Goal: Task Accomplishment & Management: Use online tool/utility

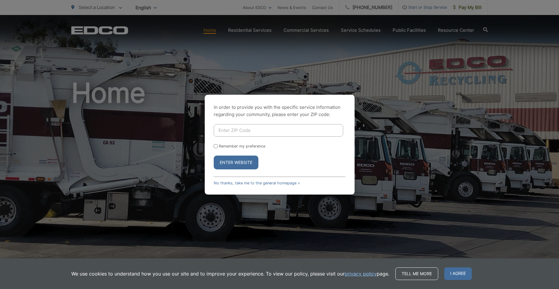
click at [254, 126] on input "Enter ZIP Code" at bounding box center [278, 130] width 129 height 13
type input "92024"
click at [236, 163] on button "Enter Website" at bounding box center [236, 163] width 45 height 14
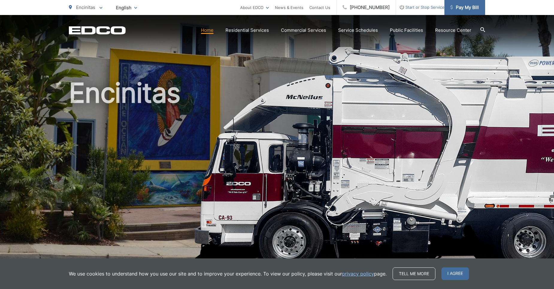
click at [461, 12] on link "Pay My Bill" at bounding box center [465, 7] width 41 height 15
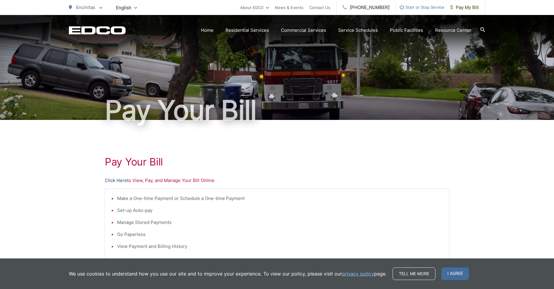
click at [117, 182] on link "Click Here" at bounding box center [116, 180] width 22 height 7
